Goal: Information Seeking & Learning: Learn about a topic

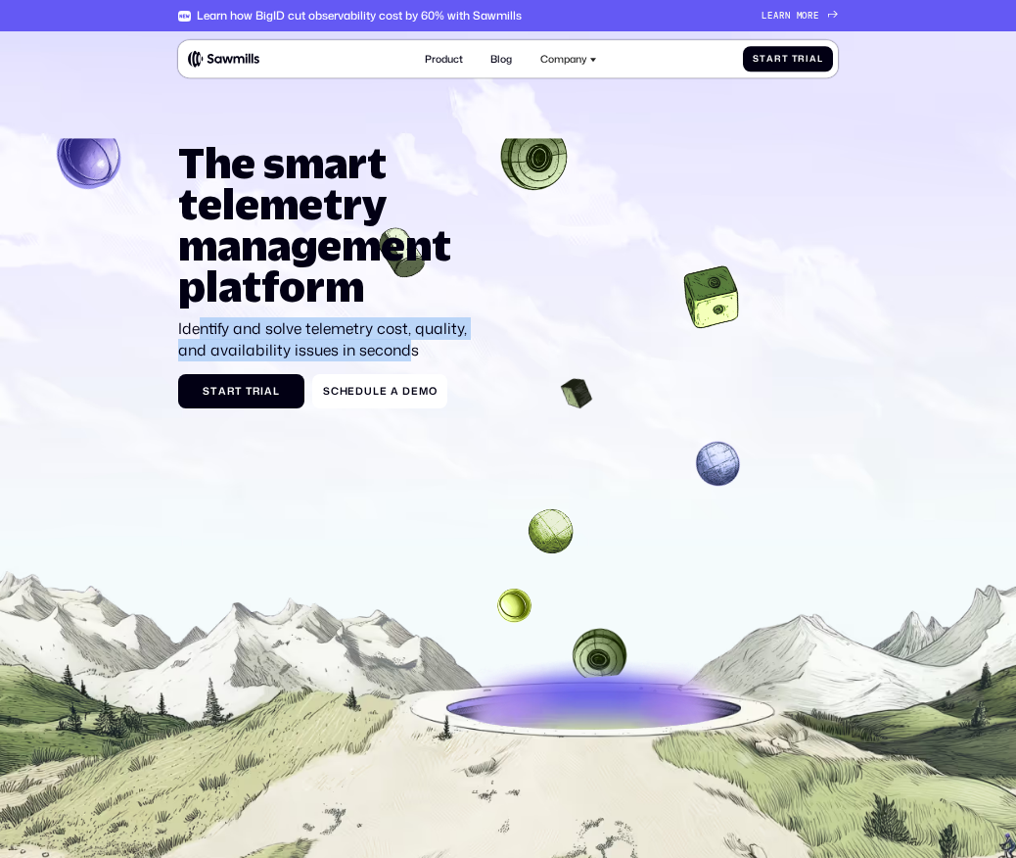
drag, startPoint x: 200, startPoint y: 334, endPoint x: 406, endPoint y: 351, distance: 207.3
click at [406, 351] on p "Identify and solve telemetry cost, quality, and availability issues in seconds" at bounding box center [325, 339] width 295 height 43
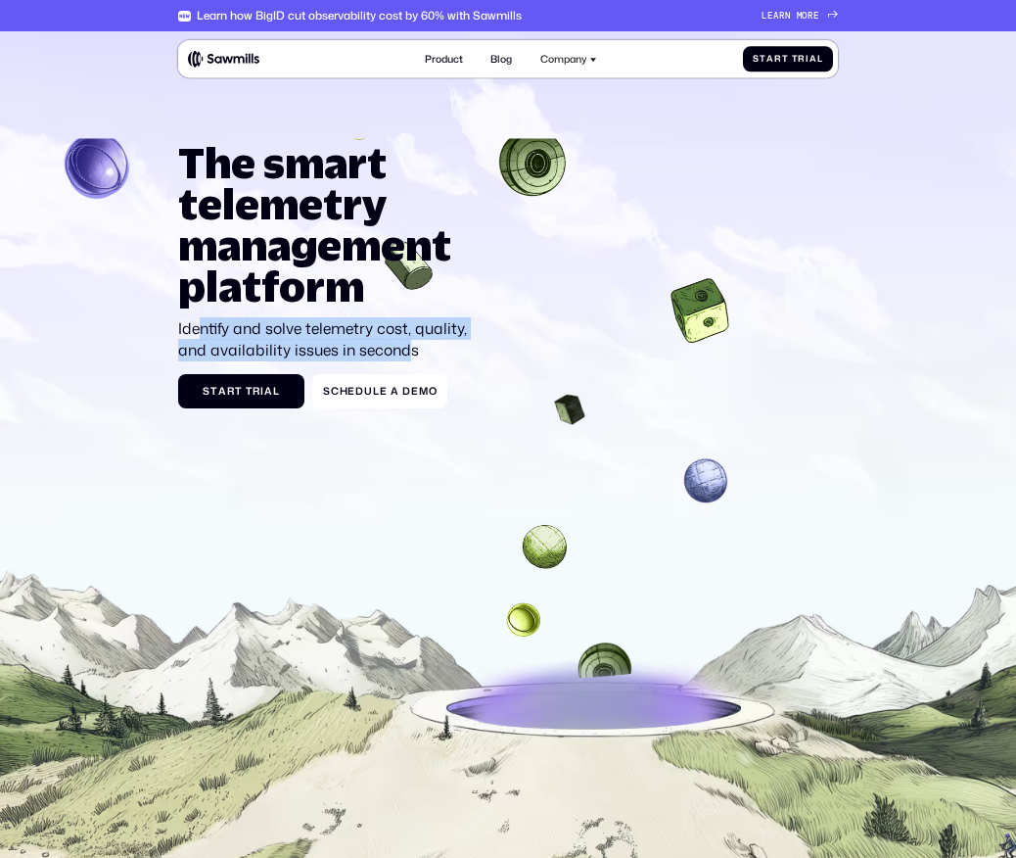
click at [407, 352] on p "Identify and solve telemetry cost, quality, and availability issues in seconds" at bounding box center [325, 339] width 295 height 43
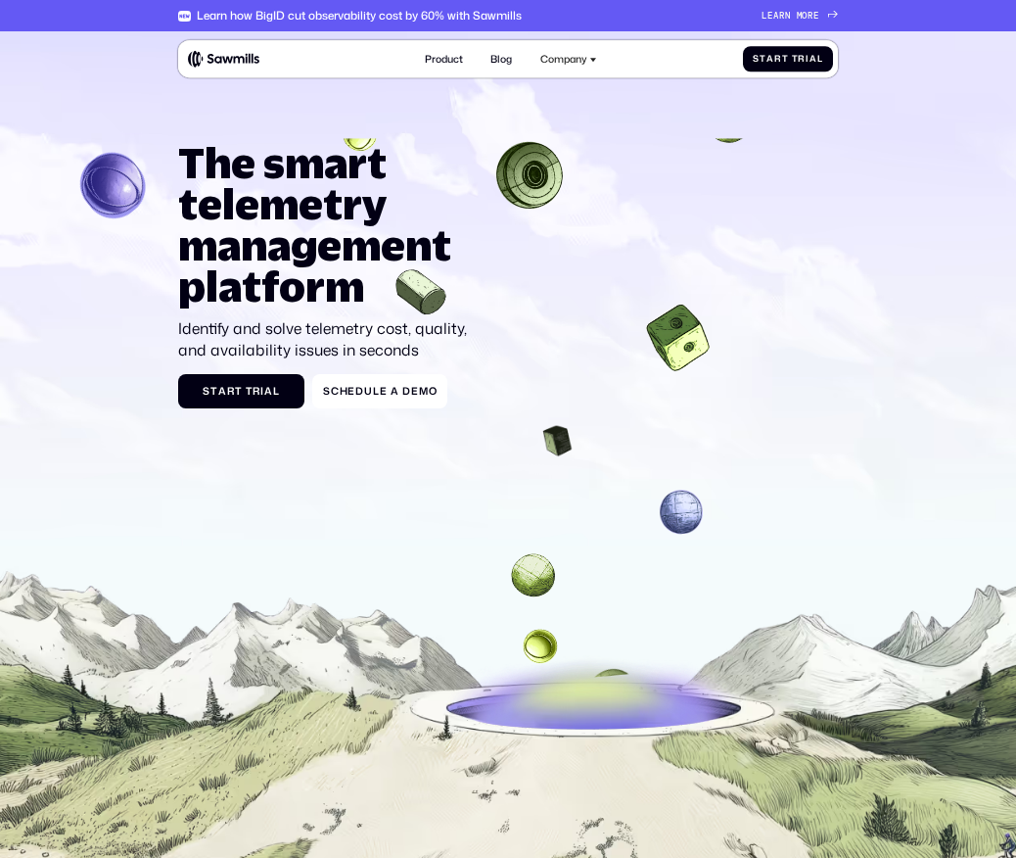
scroll to position [87, 0]
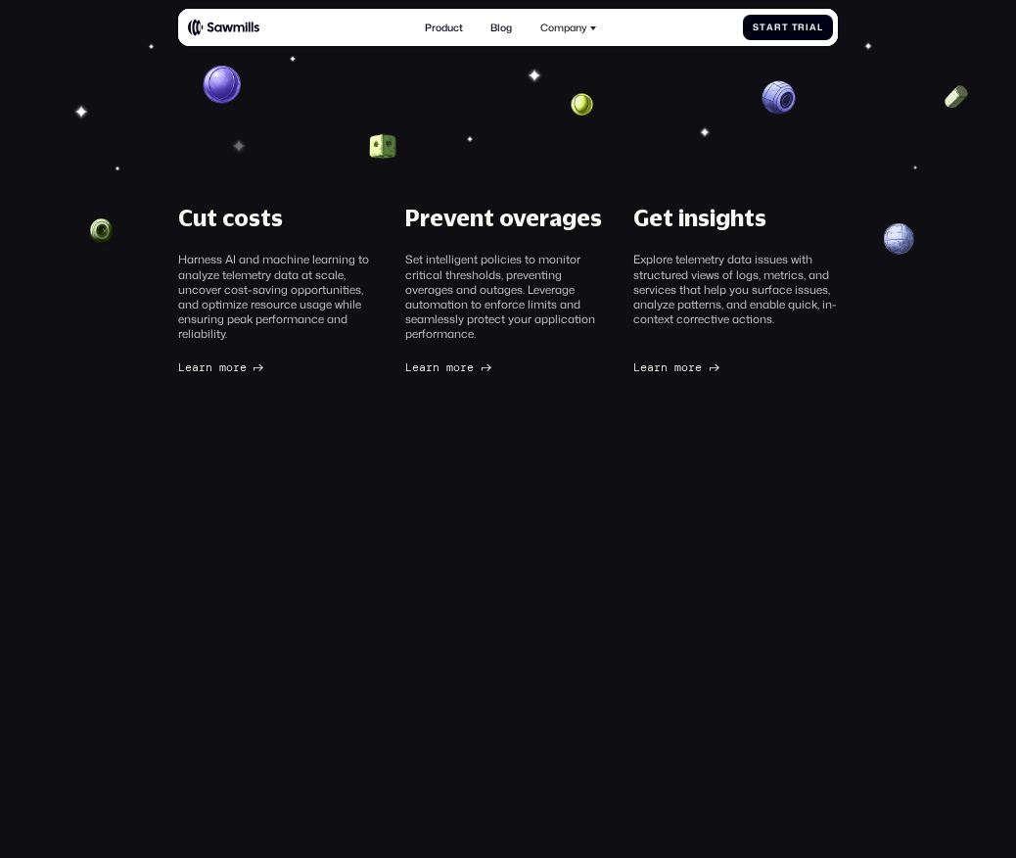
click at [396, 511] on section "Cut costs Harness AI and machine learning to analyze telemetry data at scale, u…" at bounding box center [508, 472] width 1016 height 944
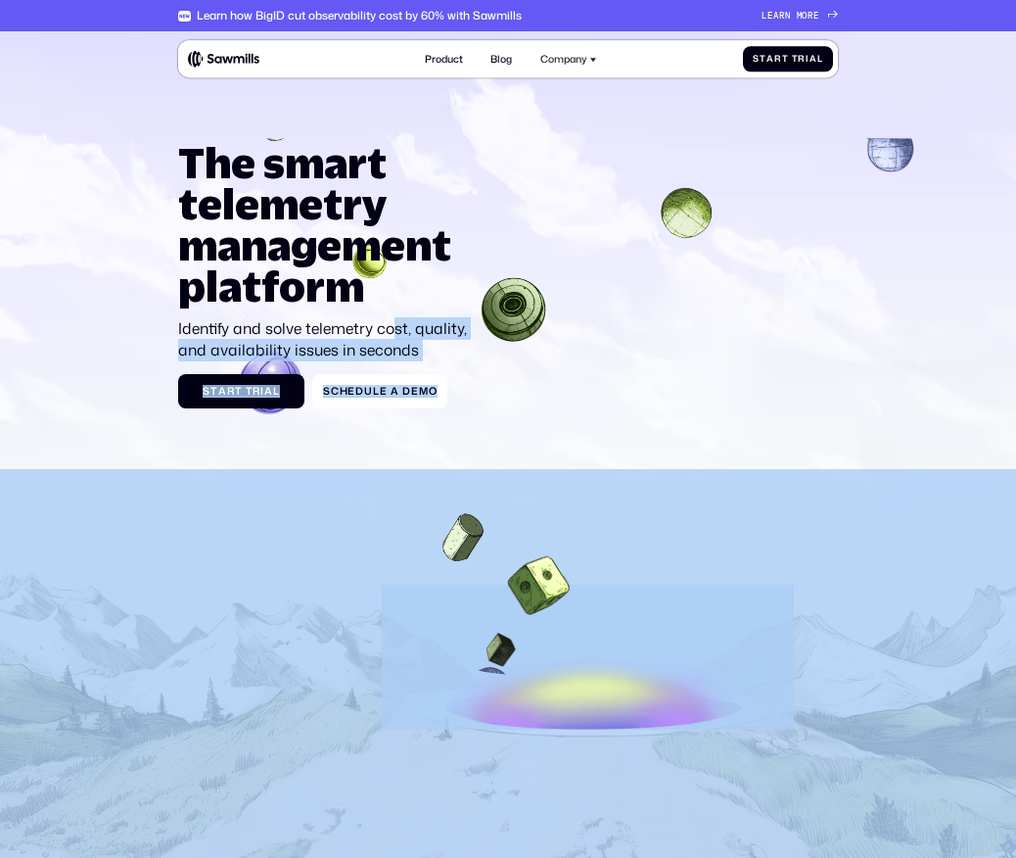
drag, startPoint x: 170, startPoint y: 327, endPoint x: 402, endPoint y: 330, distance: 232.1
click at [400, 330] on section "The smart telemetry management platform Identify and solve telemetry cost, qual…" at bounding box center [508, 503] width 1016 height 944
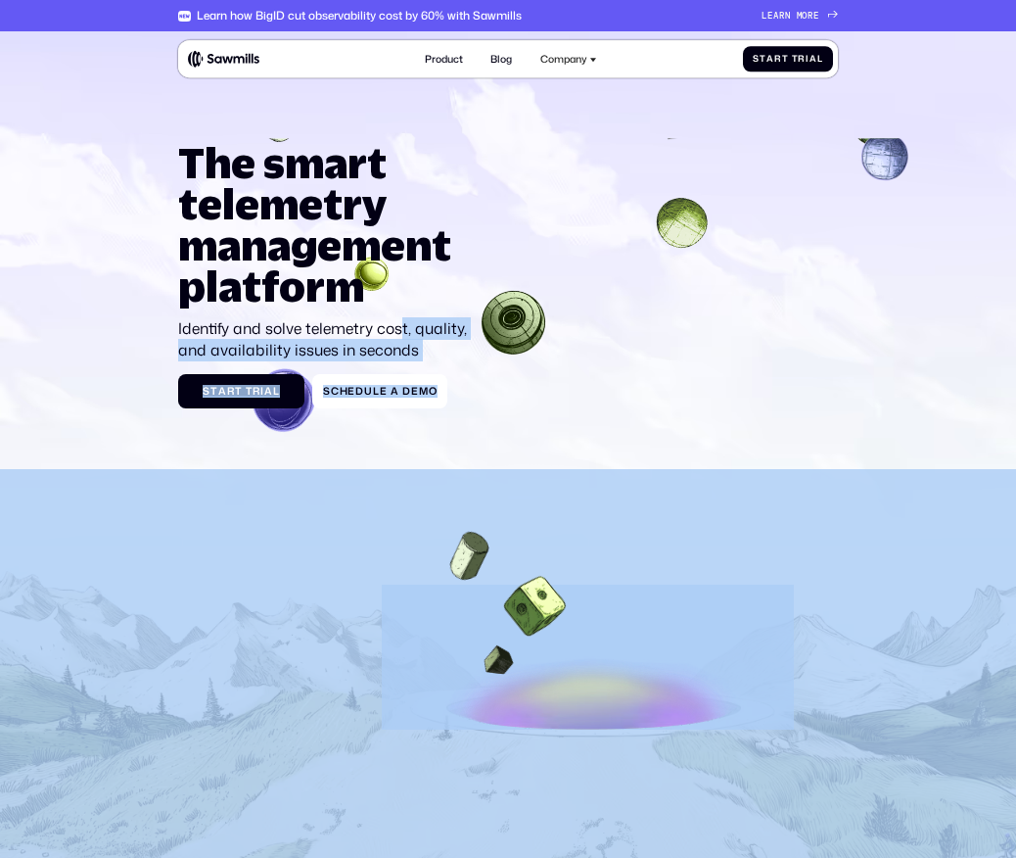
click at [402, 330] on p "Identify and solve telemetry cost, quality, and availability issues in seconds" at bounding box center [325, 339] width 295 height 43
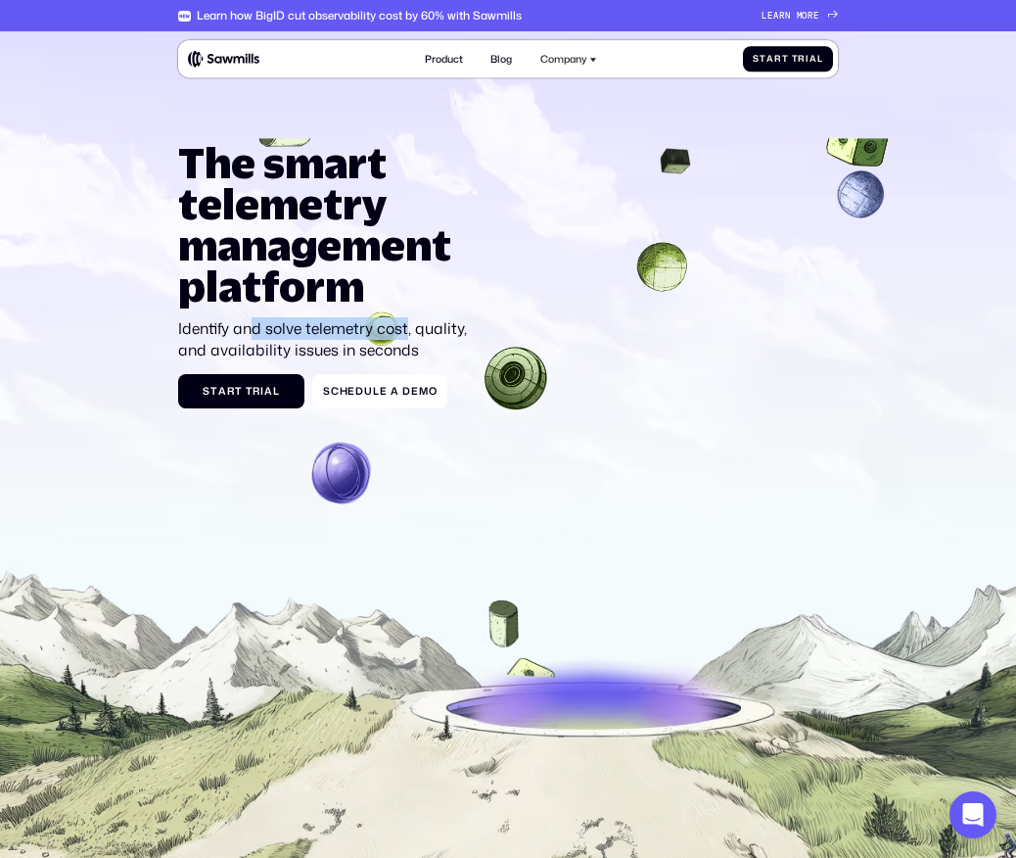
drag, startPoint x: 406, startPoint y: 337, endPoint x: 247, endPoint y: 337, distance: 159.6
click at [247, 337] on p "Identify and solve telemetry cost, quality, and availability issues in seconds" at bounding box center [325, 339] width 295 height 43
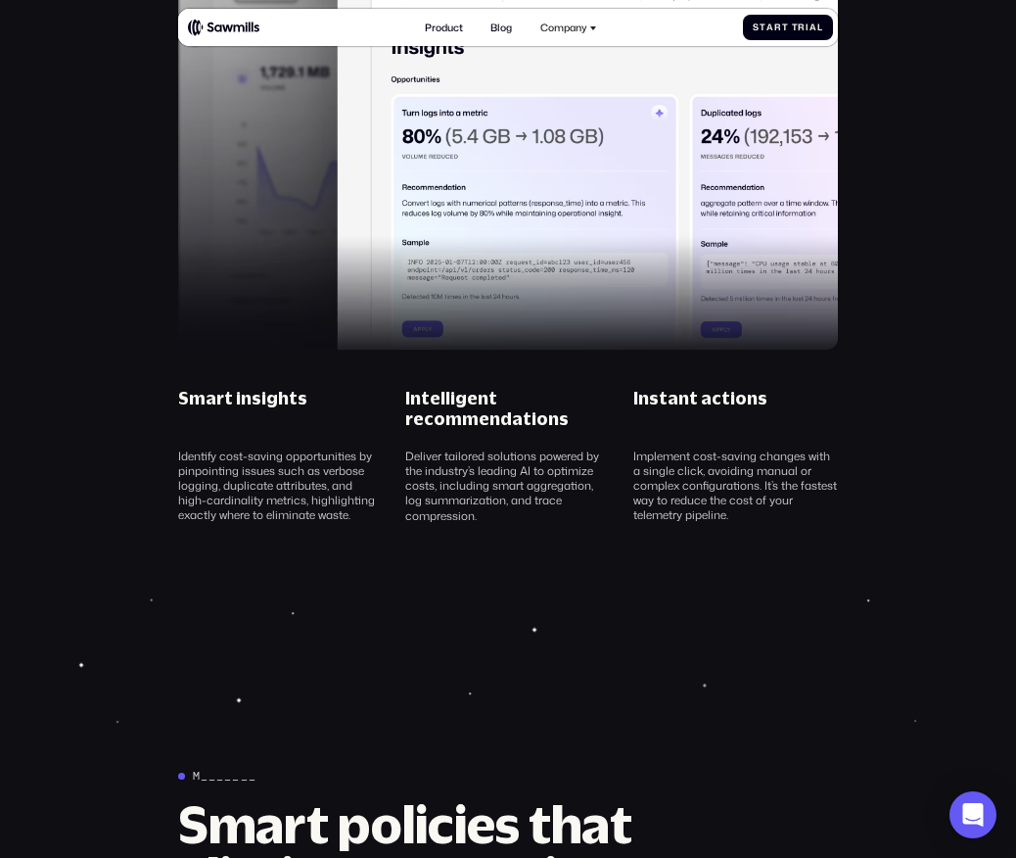
scroll to position [1342, 0]
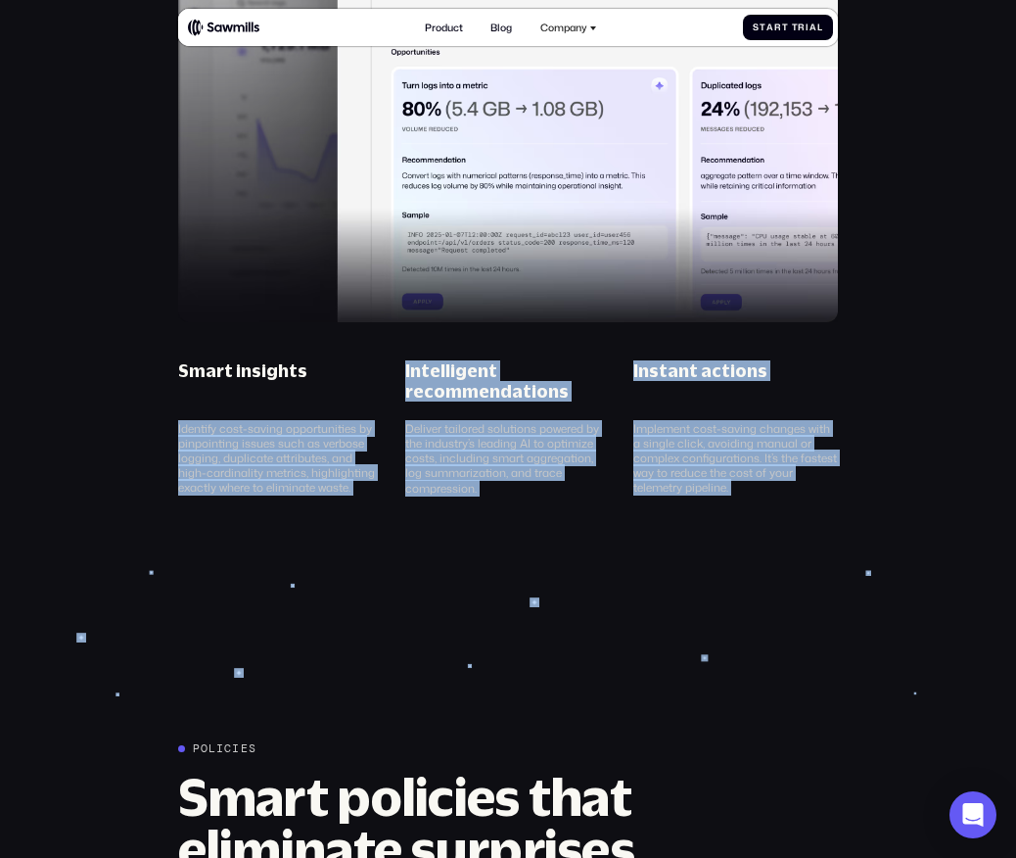
drag, startPoint x: 178, startPoint y: 430, endPoint x: 613, endPoint y: 498, distance: 440.1
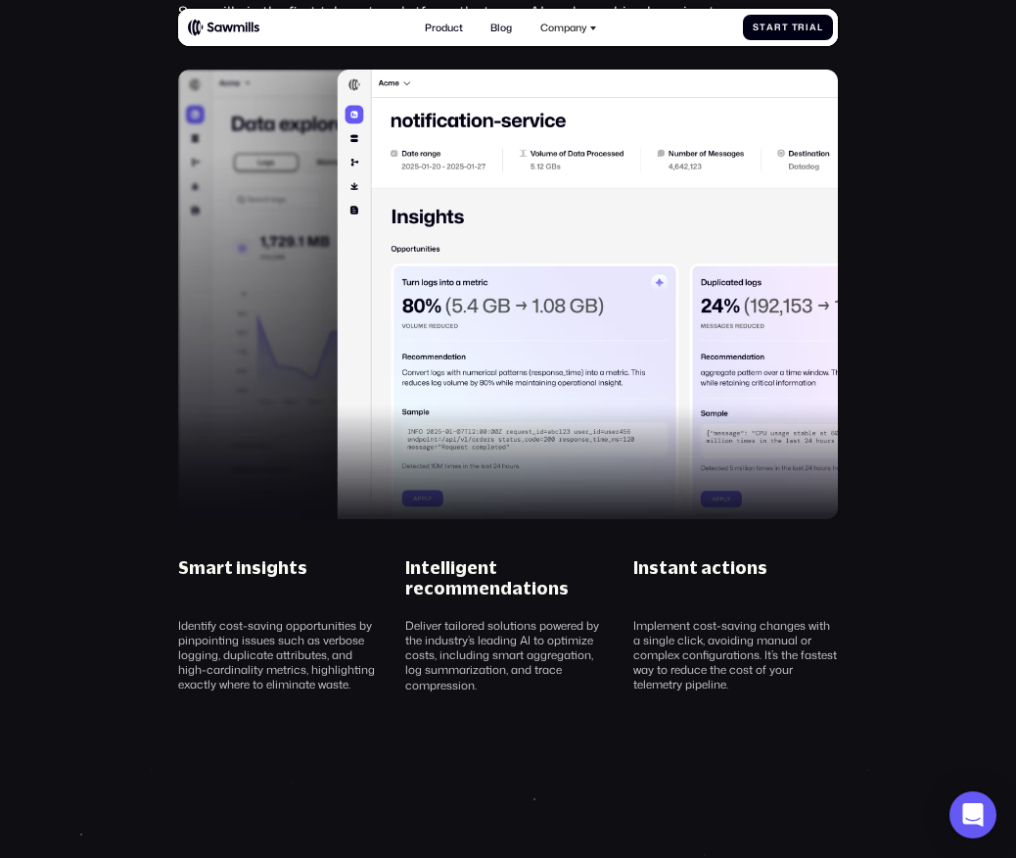
scroll to position [1147, 0]
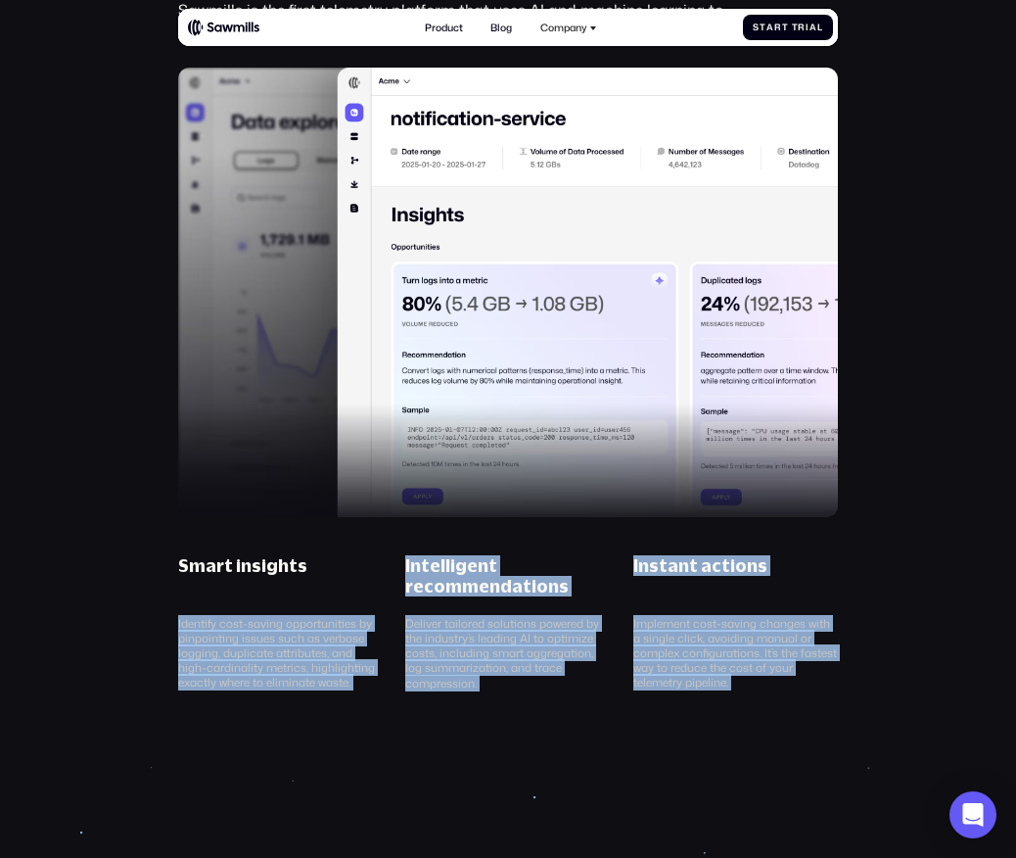
drag, startPoint x: 175, startPoint y: 620, endPoint x: 345, endPoint y: 692, distance: 184.2
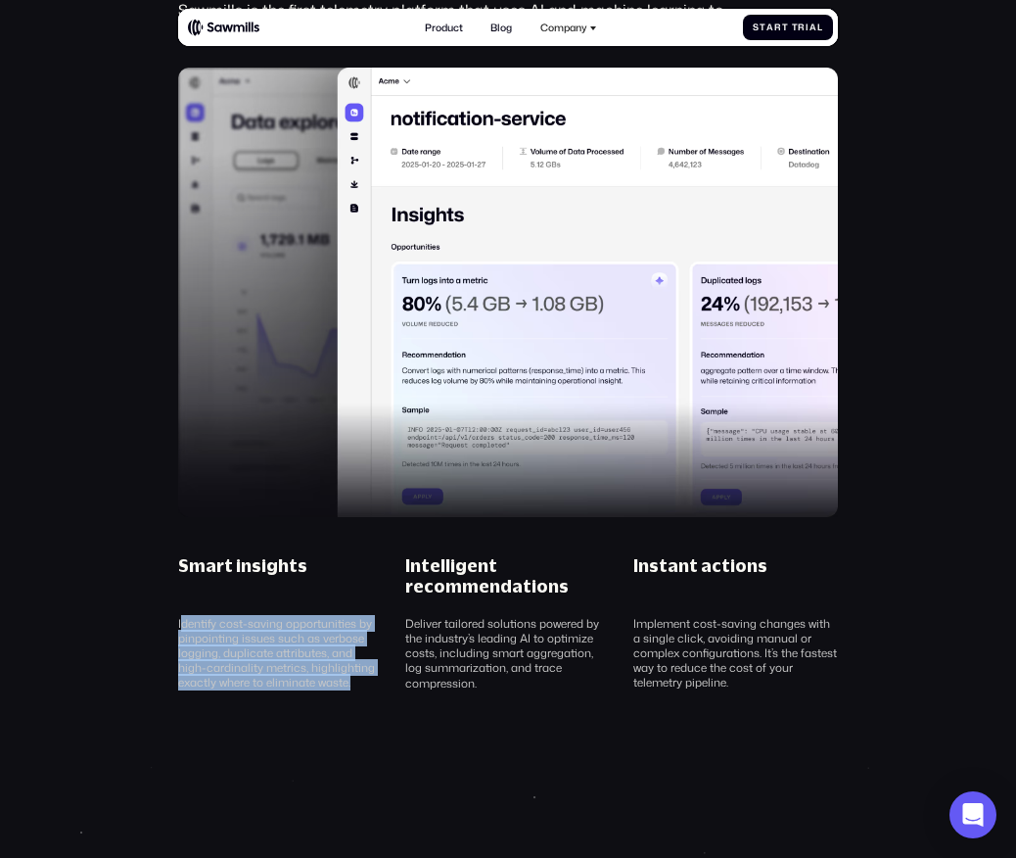
drag, startPoint x: 183, startPoint y: 623, endPoint x: 350, endPoint y: 681, distance: 176.5
click at [350, 681] on div "Identify cost-saving opportunities by pinpointing issues such as verbose loggin…" at bounding box center [280, 653] width 205 height 74
click at [351, 682] on div "Identify cost-saving opportunities by pinpointing issues such as verbose loggin…" at bounding box center [280, 653] width 205 height 74
drag, startPoint x: 355, startPoint y: 686, endPoint x: 167, endPoint y: 623, distance: 198.5
click at [167, 623] on div "Smart insights Identify cost-saving opportunities by pinpointing issues such as…" at bounding box center [280, 622] width 228 height 135
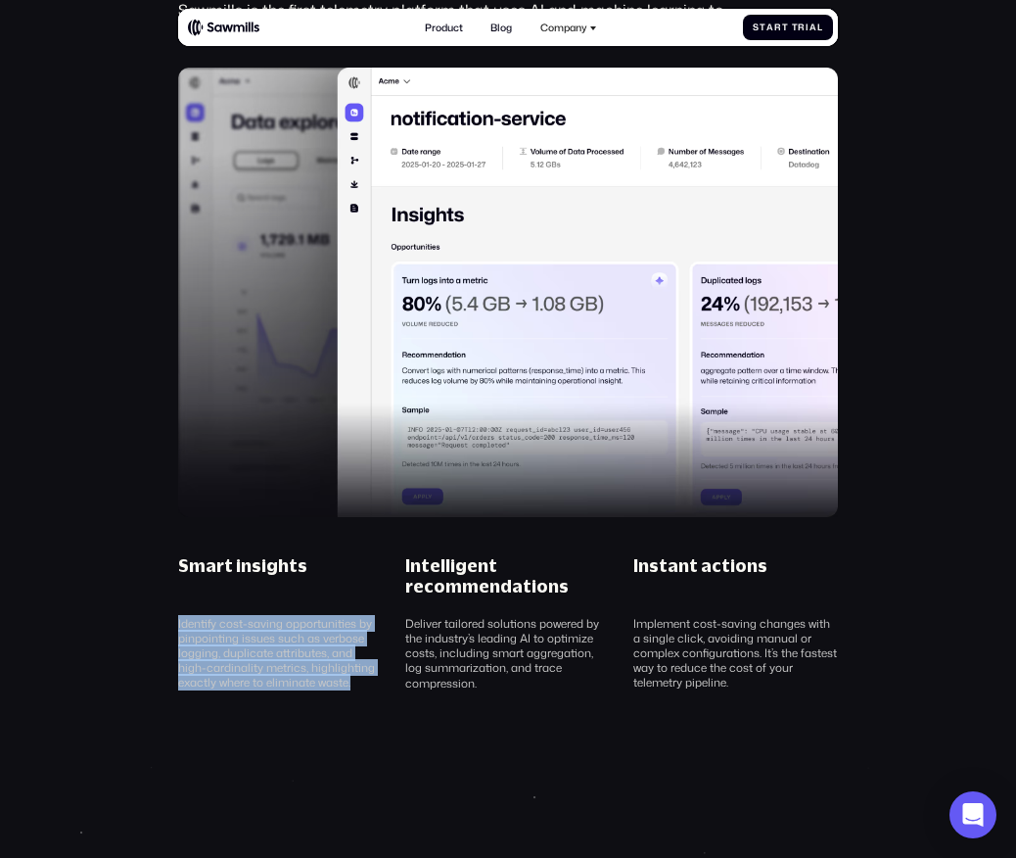
copy div "Identify cost-saving opportunities by pinpointing issues such as verbose loggin…"
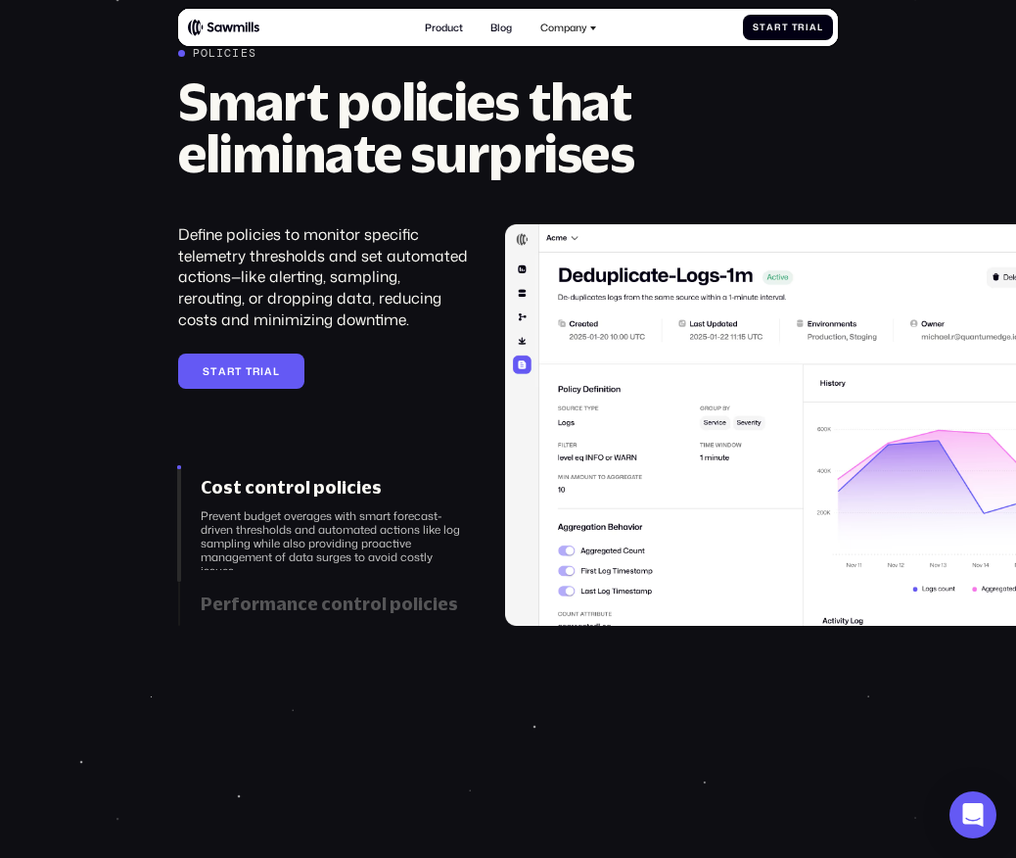
scroll to position [2031, 0]
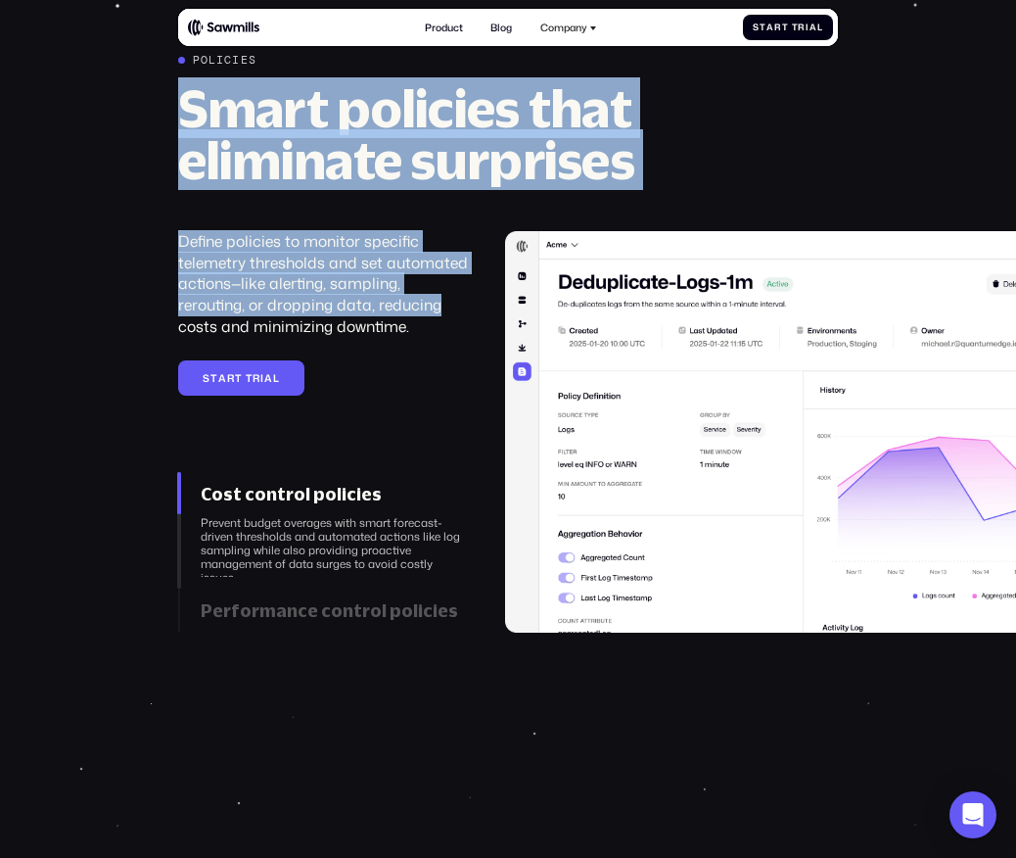
drag, startPoint x: 191, startPoint y: 106, endPoint x: 373, endPoint y: 320, distance: 281.3
click at [373, 319] on div "Policies Smart policies that eliminate surprises Define policies to monitor spe…" at bounding box center [508, 342] width 661 height 579
click at [373, 320] on div "Define policies to monitor specific telemetry thresholds and set automated acti…" at bounding box center [324, 284] width 292 height 107
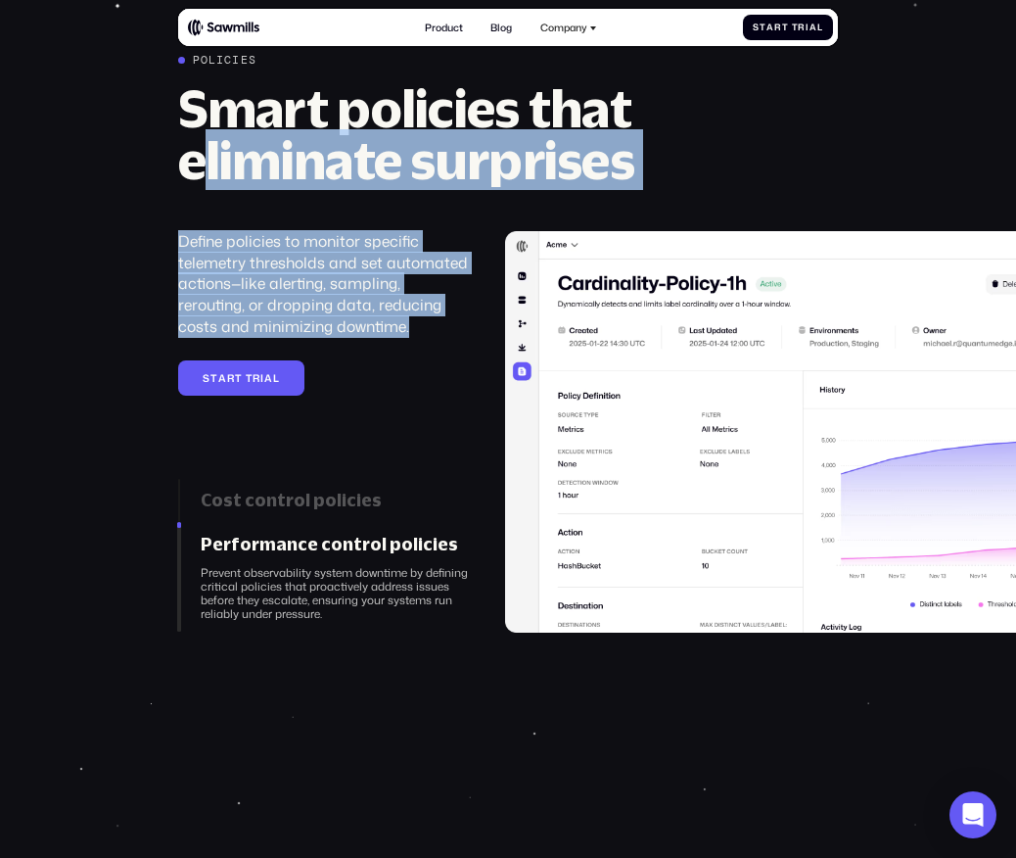
drag, startPoint x: 390, startPoint y: 322, endPoint x: 194, endPoint y: 181, distance: 241.3
click at [194, 181] on div "Policies Smart policies that eliminate surprises Define policies to monitor spe…" at bounding box center [508, 342] width 661 height 579
click at [194, 181] on h2 "Smart policies that eliminate surprises" at bounding box center [460, 133] width 565 height 103
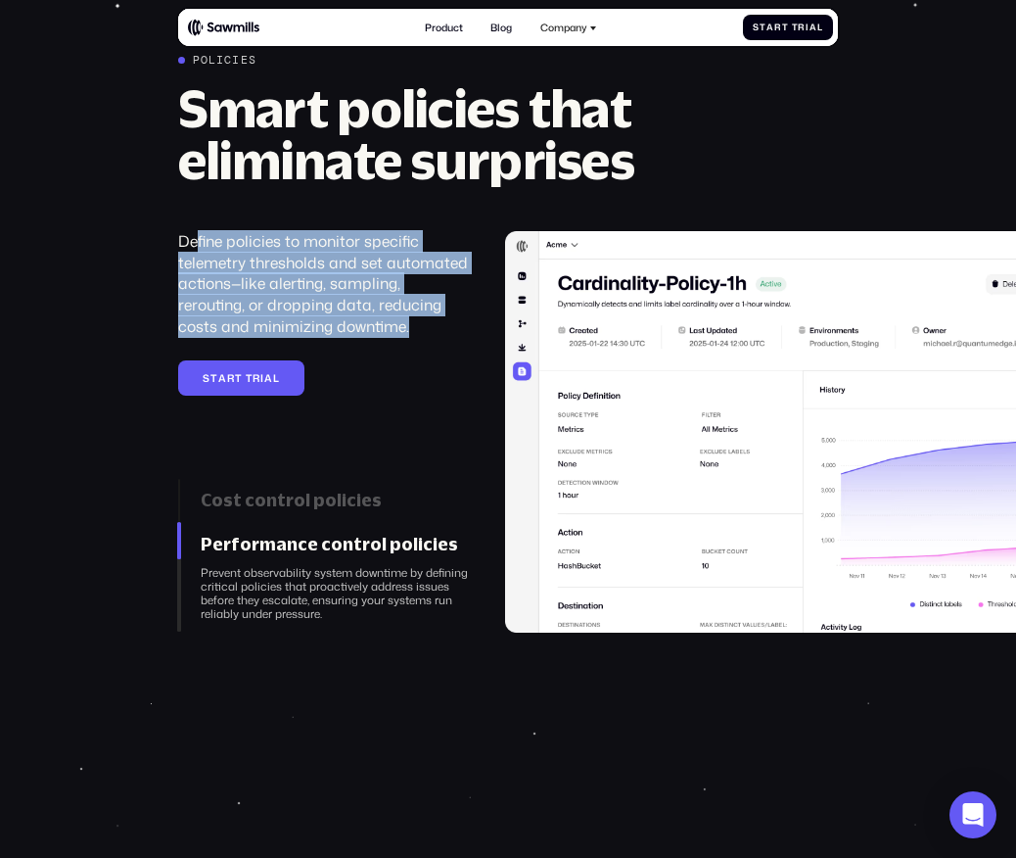
drag, startPoint x: 194, startPoint y: 232, endPoint x: 353, endPoint y: 326, distance: 185.2
click at [354, 326] on div "Define policies to monitor specific telemetry thresholds and set automated acti…" at bounding box center [324, 284] width 292 height 107
click at [353, 326] on div "Define policies to monitor specific telemetry thresholds and set automated acti…" at bounding box center [324, 284] width 292 height 107
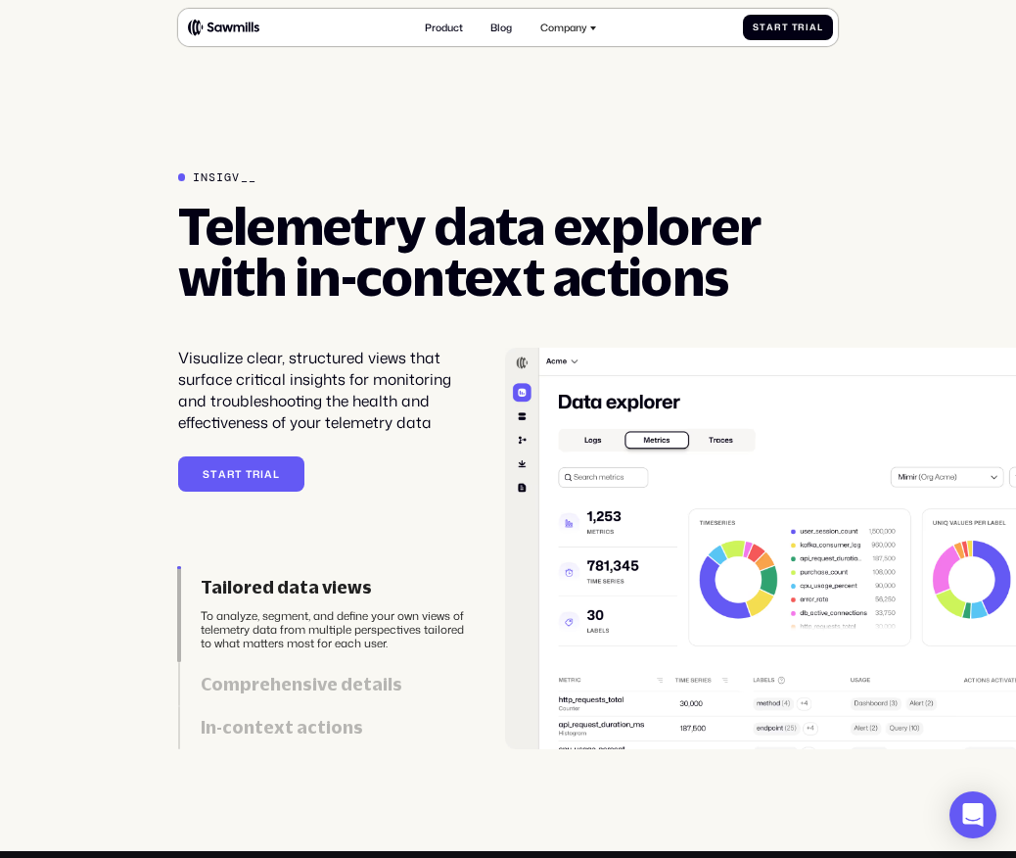
scroll to position [2869, 0]
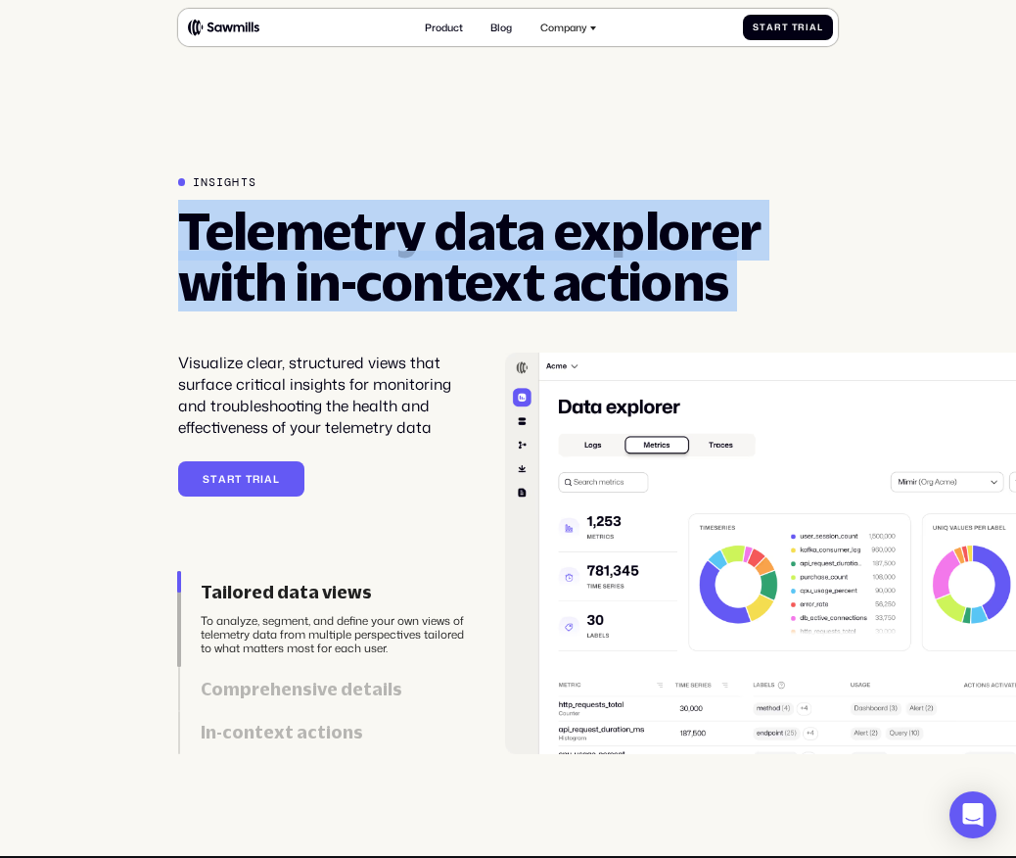
drag, startPoint x: 169, startPoint y: 206, endPoint x: 599, endPoint y: 321, distance: 445.1
click at [600, 321] on div "Insights Telemetry data explorer with in-context actions Visualize clear, struc…" at bounding box center [508, 464] width 1016 height 579
click at [599, 321] on div "Insights Telemetry data explorer with in-context actions Visualize clear, struc…" at bounding box center [508, 464] width 661 height 579
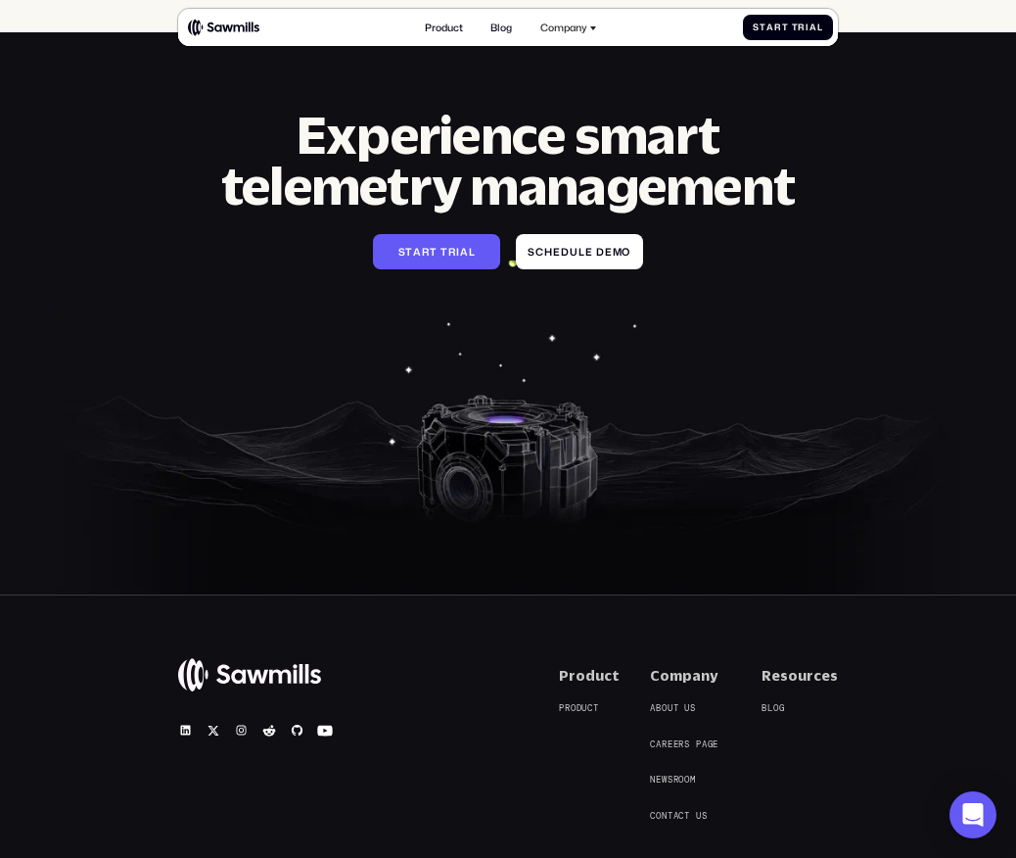
scroll to position [5758, 0]
